Goal: Task Accomplishment & Management: Use online tool/utility

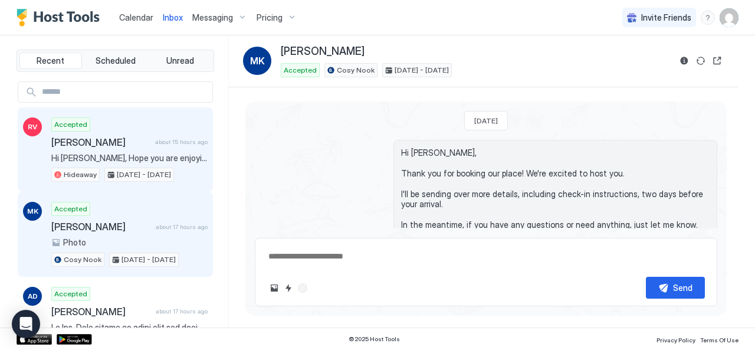
scroll to position [1062, 0]
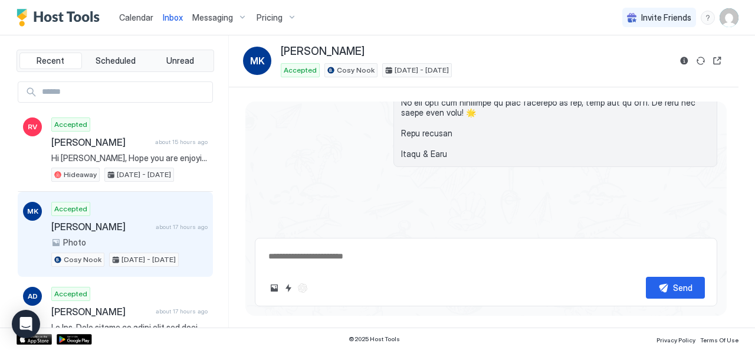
click at [140, 16] on span "Calendar" at bounding box center [136, 17] width 34 height 10
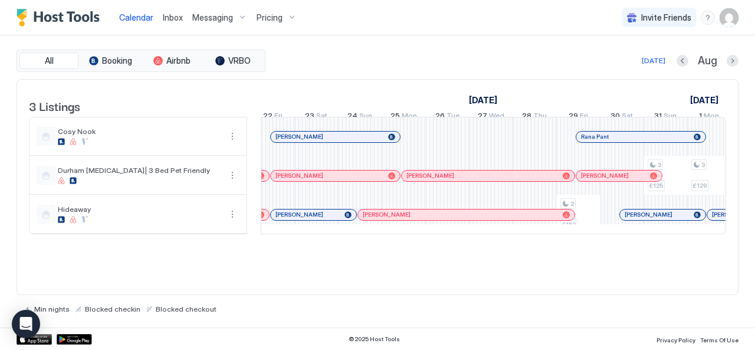
scroll to position [0, 707]
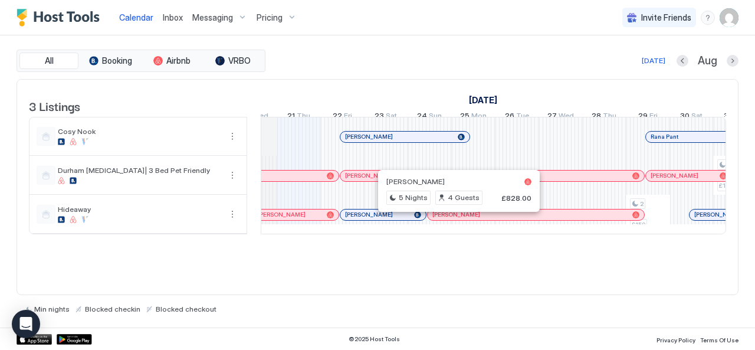
click at [454, 220] on div at bounding box center [454, 214] width 9 height 9
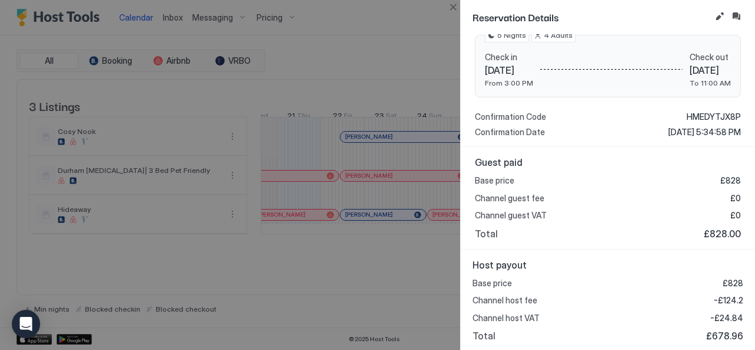
click at [347, 265] on div at bounding box center [377, 175] width 755 height 350
click at [450, 11] on button "Close" at bounding box center [453, 7] width 14 height 14
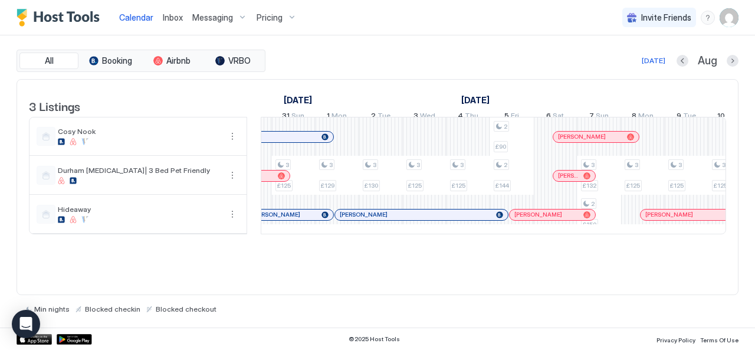
click at [414, 220] on div at bounding box center [414, 214] width 9 height 9
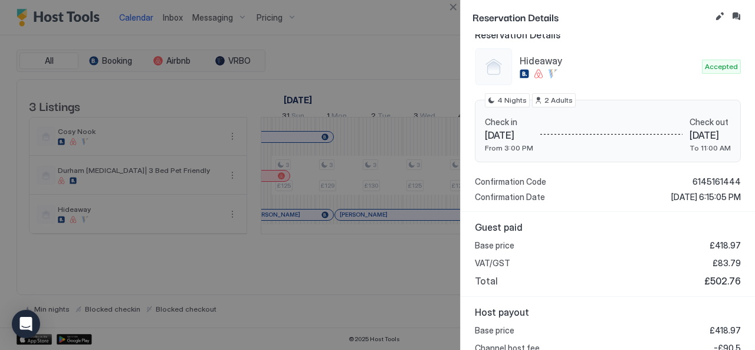
drag, startPoint x: 623, startPoint y: 193, endPoint x: 713, endPoint y: 192, distance: 90.3
click at [713, 192] on div "Confirmation Date [DATE] 6:15:05 PM" at bounding box center [608, 197] width 266 height 11
click at [450, 10] on button "Close" at bounding box center [453, 7] width 14 height 14
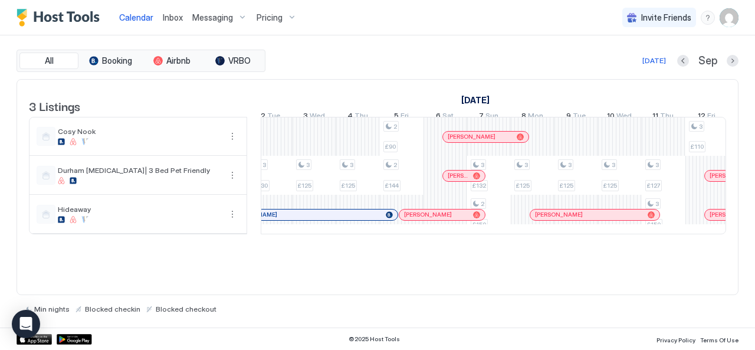
click at [443, 220] on div at bounding box center [442, 214] width 9 height 9
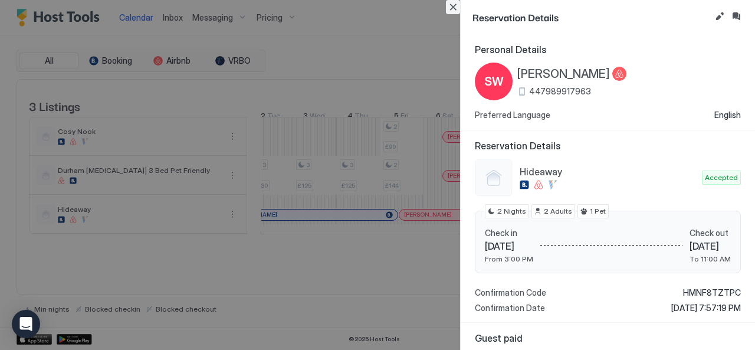
click at [452, 12] on button "Close" at bounding box center [453, 7] width 14 height 14
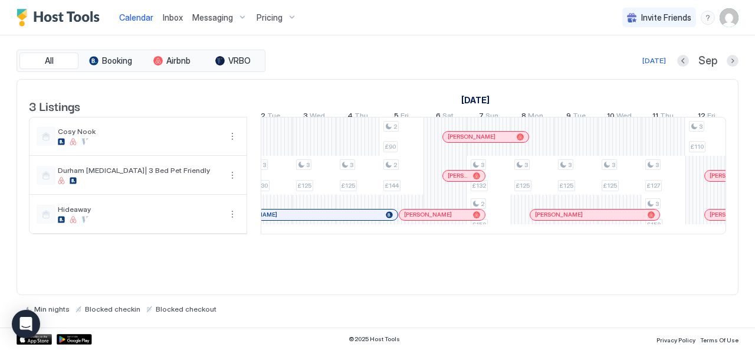
click at [556, 220] on div at bounding box center [556, 214] width 9 height 9
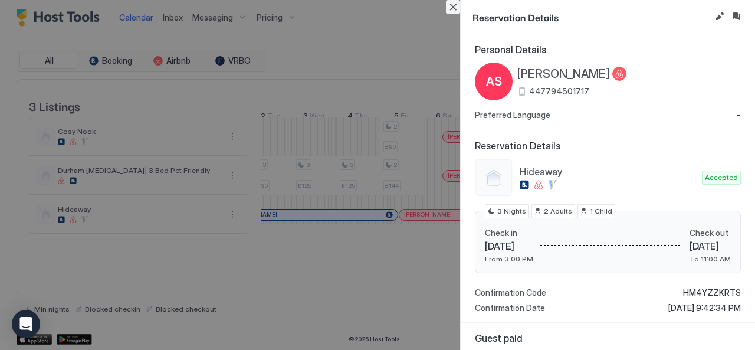
click at [450, 8] on button "Close" at bounding box center [453, 7] width 14 height 14
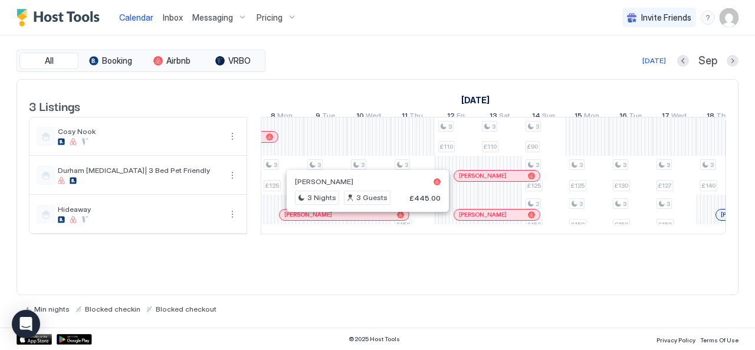
click at [363, 220] on div at bounding box center [363, 214] width 9 height 9
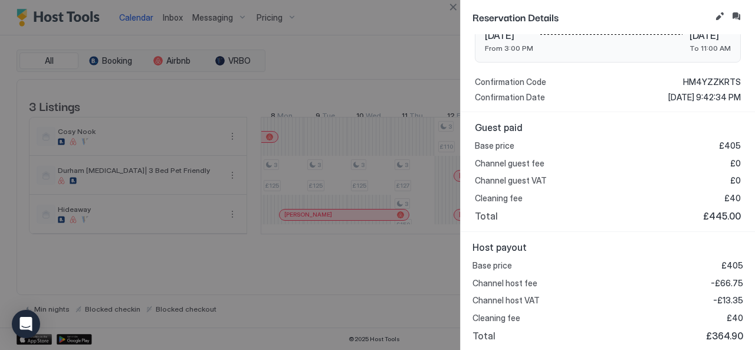
click at [431, 314] on div at bounding box center [377, 175] width 755 height 350
click at [450, 6] on button "Close" at bounding box center [453, 7] width 14 height 14
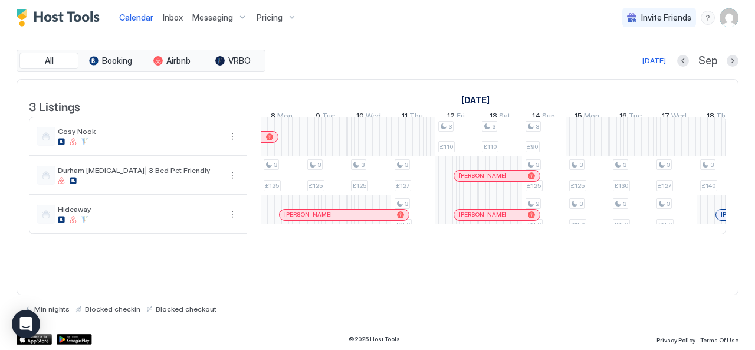
click at [482, 220] on div at bounding box center [481, 214] width 9 height 9
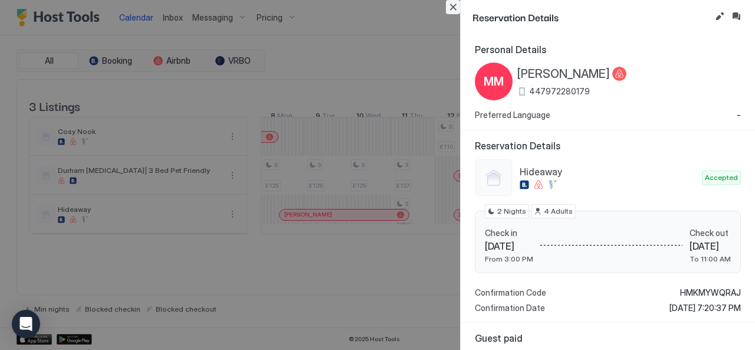
click at [452, 5] on button "Close" at bounding box center [453, 7] width 14 height 14
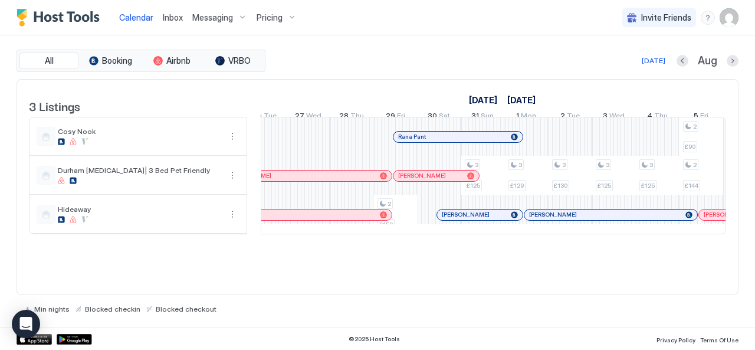
scroll to position [0, 890]
